Goal: Navigation & Orientation: Find specific page/section

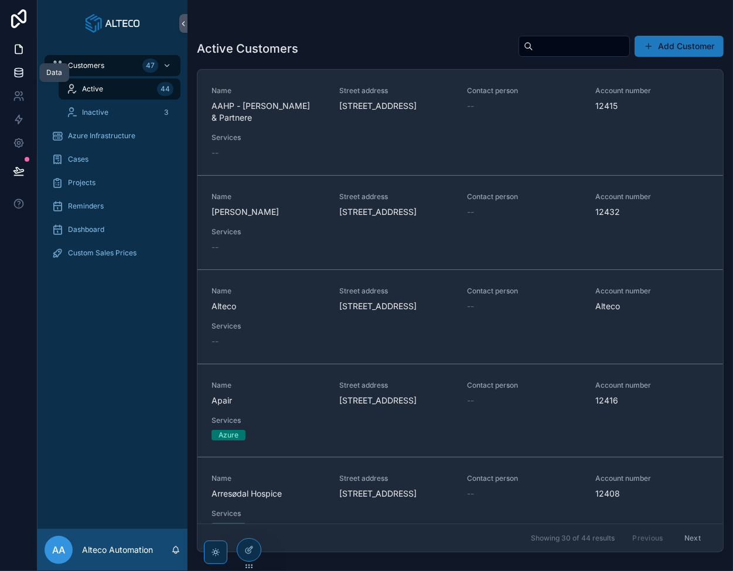
click at [18, 69] on icon at bounding box center [19, 73] width 12 height 12
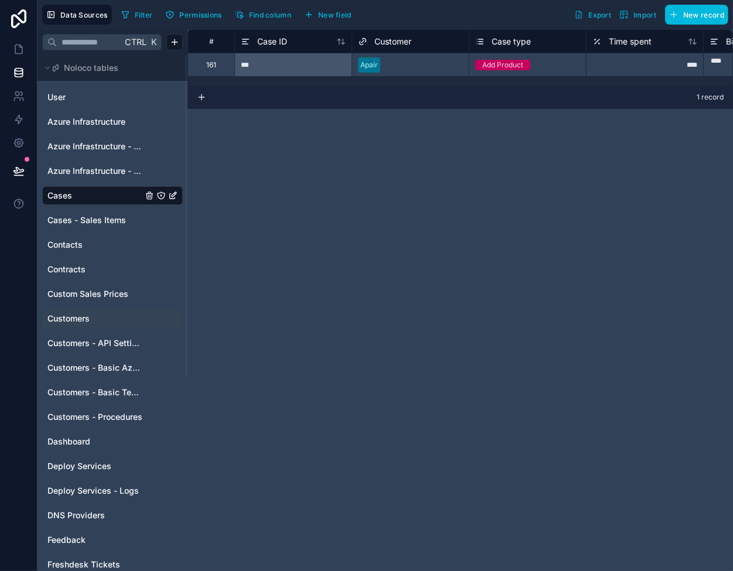
click at [96, 314] on link "Customers" at bounding box center [94, 319] width 95 height 12
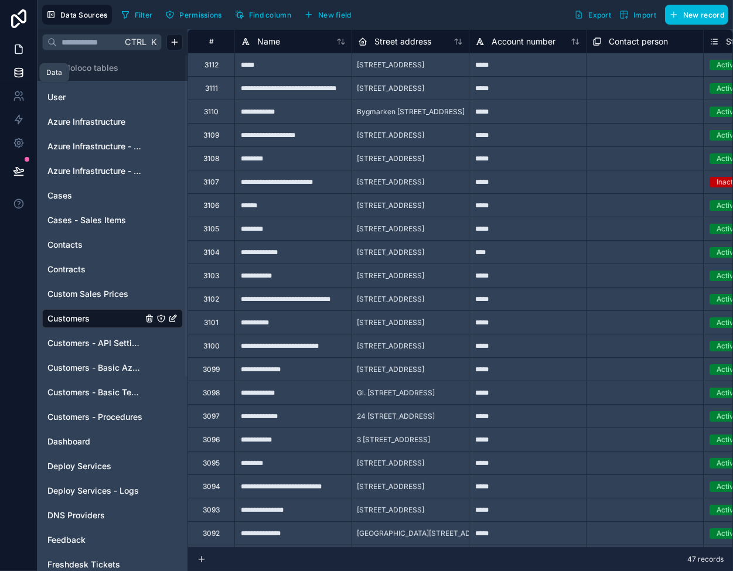
click at [12, 70] on link at bounding box center [18, 72] width 37 height 23
click at [17, 43] on icon at bounding box center [19, 49] width 12 height 12
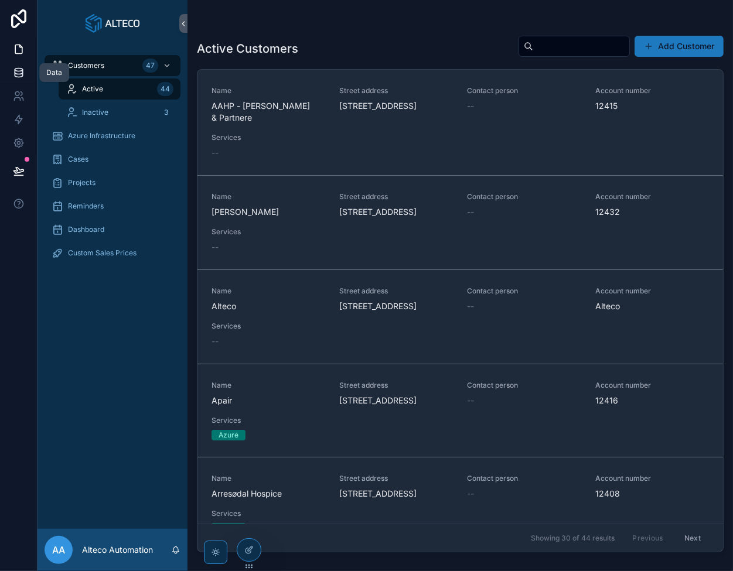
click at [19, 74] on icon at bounding box center [19, 72] width 8 height 5
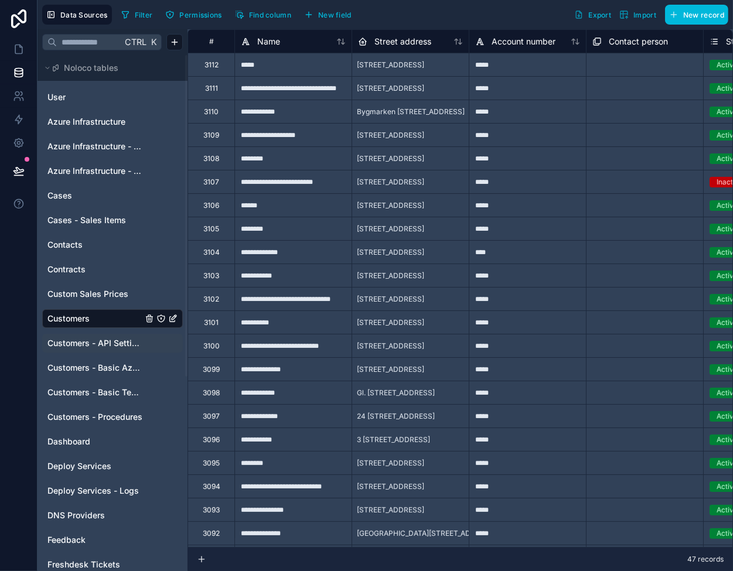
click at [99, 350] on div "Customers - API Settings" at bounding box center [112, 343] width 141 height 19
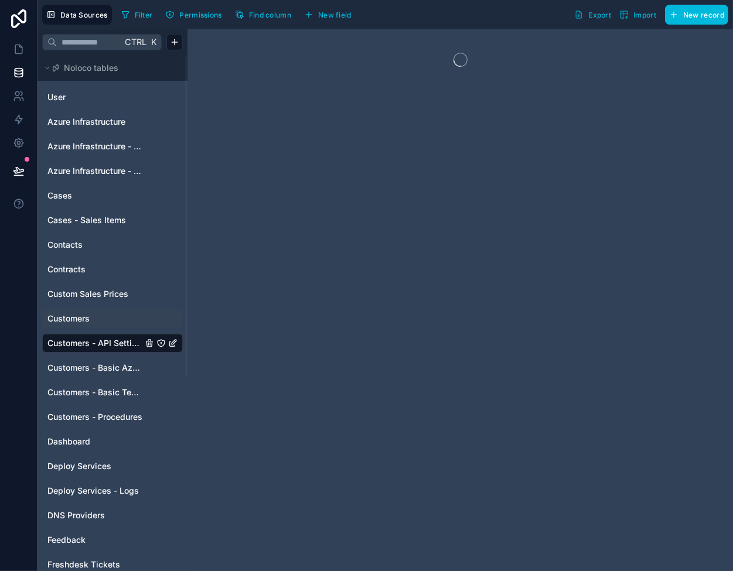
click at [97, 317] on link "Customers" at bounding box center [94, 319] width 95 height 12
